Goal: Find specific page/section

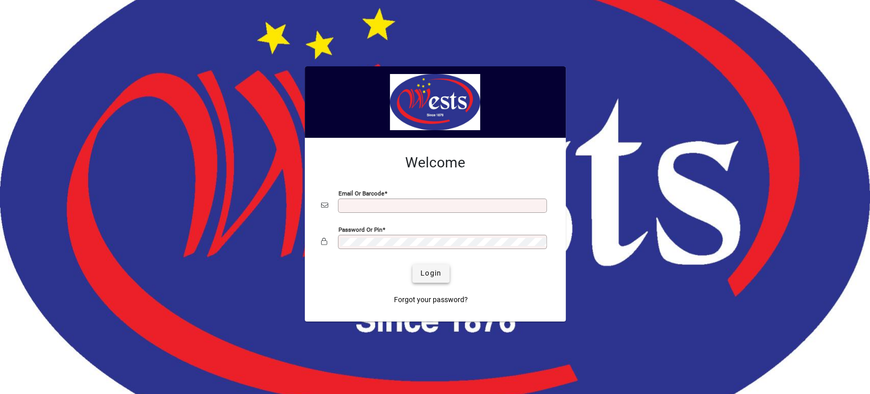
type input "**********"
click at [422, 273] on span "Login" at bounding box center [431, 273] width 21 height 11
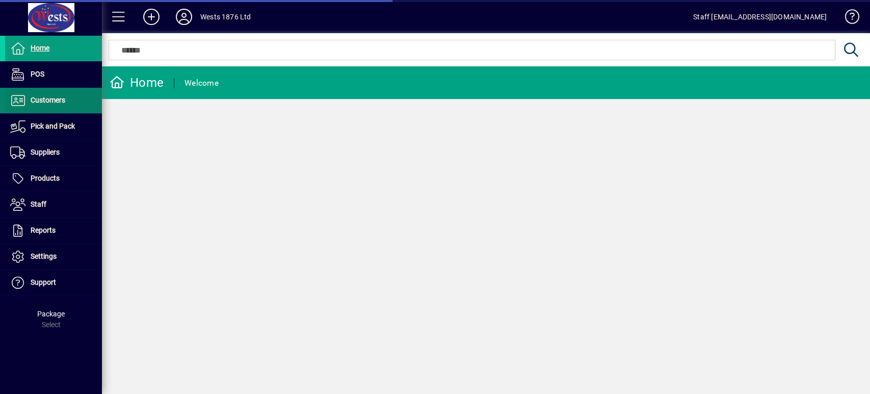
click at [82, 99] on span at bounding box center [53, 100] width 97 height 24
